Goal: Navigation & Orientation: Find specific page/section

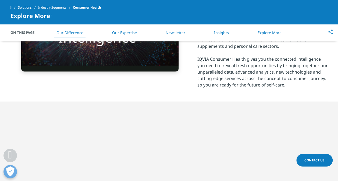
scroll to position [161, 0]
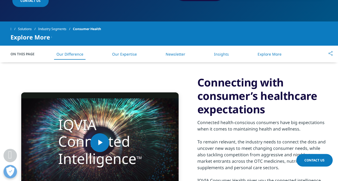
click at [119, 56] on link "Our Expertise" at bounding box center [124, 54] width 25 height 5
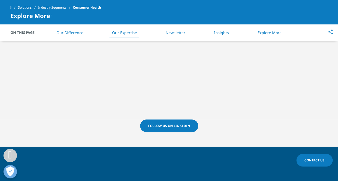
scroll to position [350, 0]
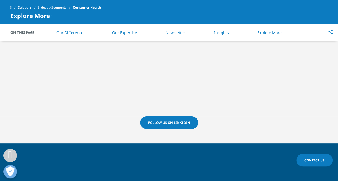
click at [0, 82] on html "Clear Search Loading Choose a Region Contact Us" at bounding box center [169, 162] width 338 height 1025
click at [12, 8] on span at bounding box center [10, 8] width 1 height 4
